Goal: Transaction & Acquisition: Purchase product/service

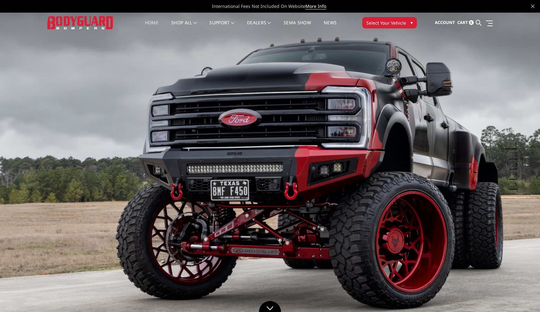
click at [399, 23] on span "Select Your Vehicle" at bounding box center [386, 23] width 40 height 7
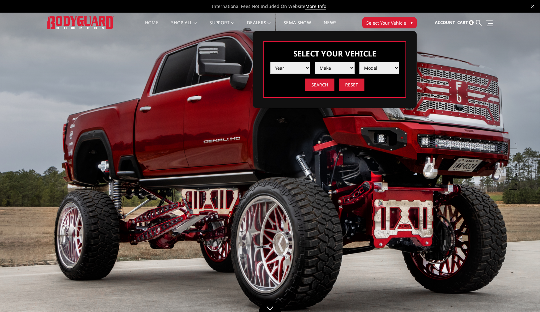
select select "yr_2025"
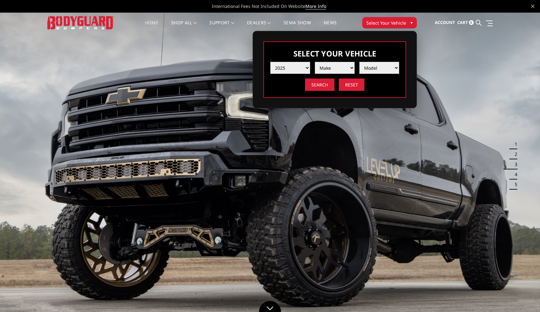
select select "mk_ram"
select select "md_2500-3500"
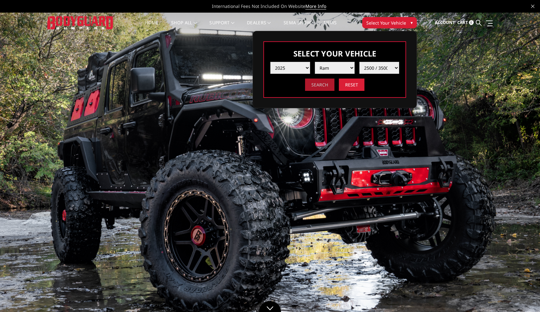
click at [326, 88] on input "Search" at bounding box center [319, 85] width 29 height 12
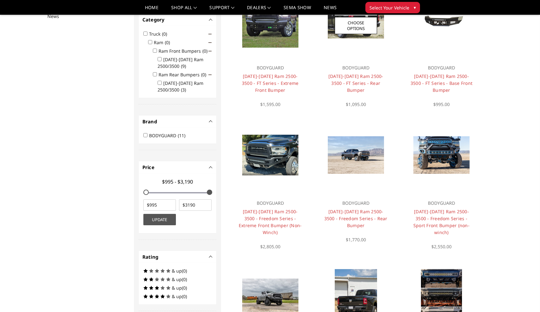
scroll to position [93, 0]
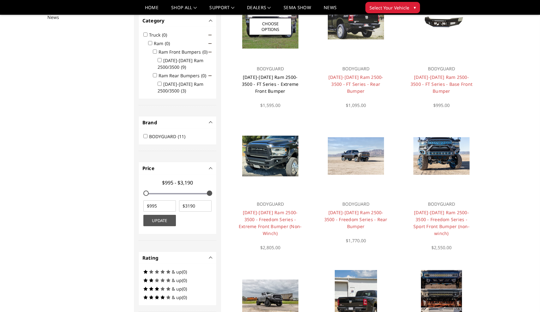
click at [283, 83] on link "[DATE]-[DATE] Ram 2500-3500 - FT Series - Extreme Front Bumper" at bounding box center [270, 84] width 57 height 20
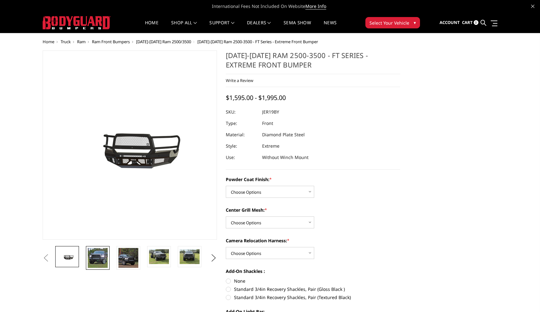
click at [101, 253] on img at bounding box center [98, 258] width 20 height 20
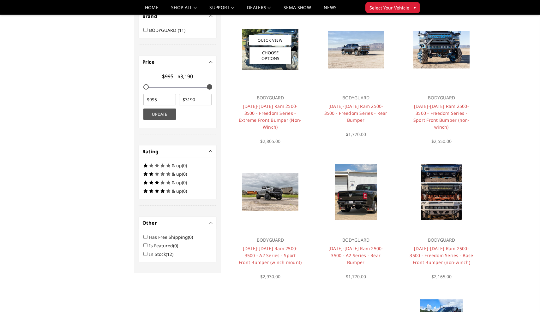
scroll to position [201, 0]
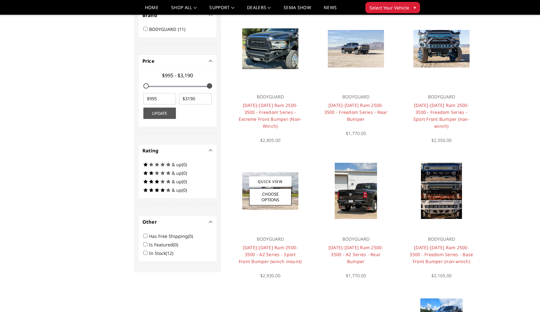
click at [275, 244] on h4 "2019-2025 Ram 2500-3500 - A2 Series - Sport Front Bumper (winch mount)" at bounding box center [269, 254] width 63 height 21
click at [274, 176] on link "Quick View" at bounding box center [270, 181] width 42 height 10
